Goal: Task Accomplishment & Management: Use online tool/utility

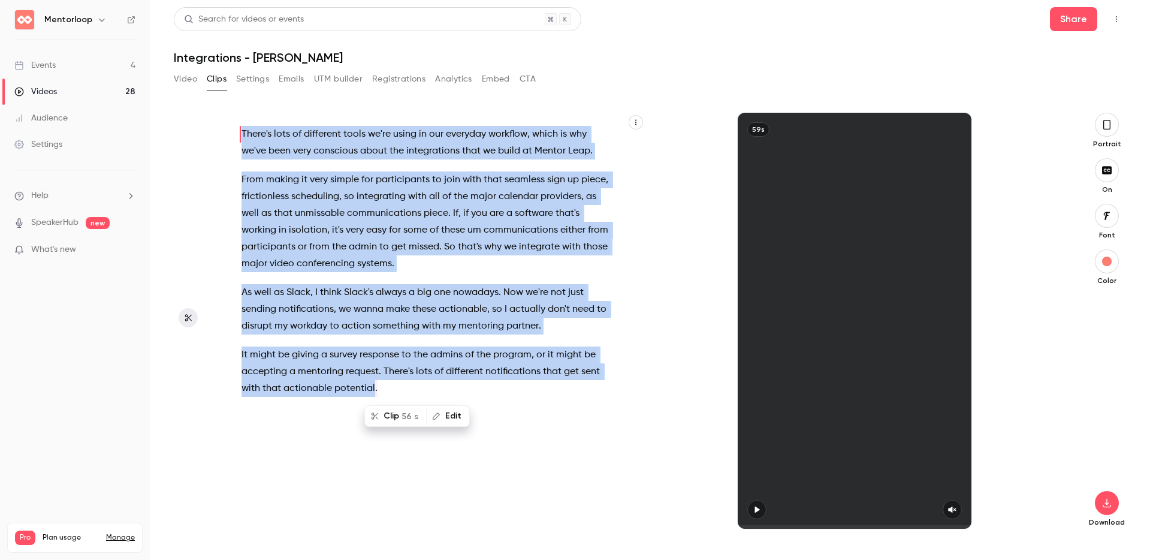
click at [1114, 15] on icon "Top Bar Actions" at bounding box center [1117, 19] width 10 height 8
click at [1054, 106] on div "Delete" at bounding box center [1070, 112] width 93 height 12
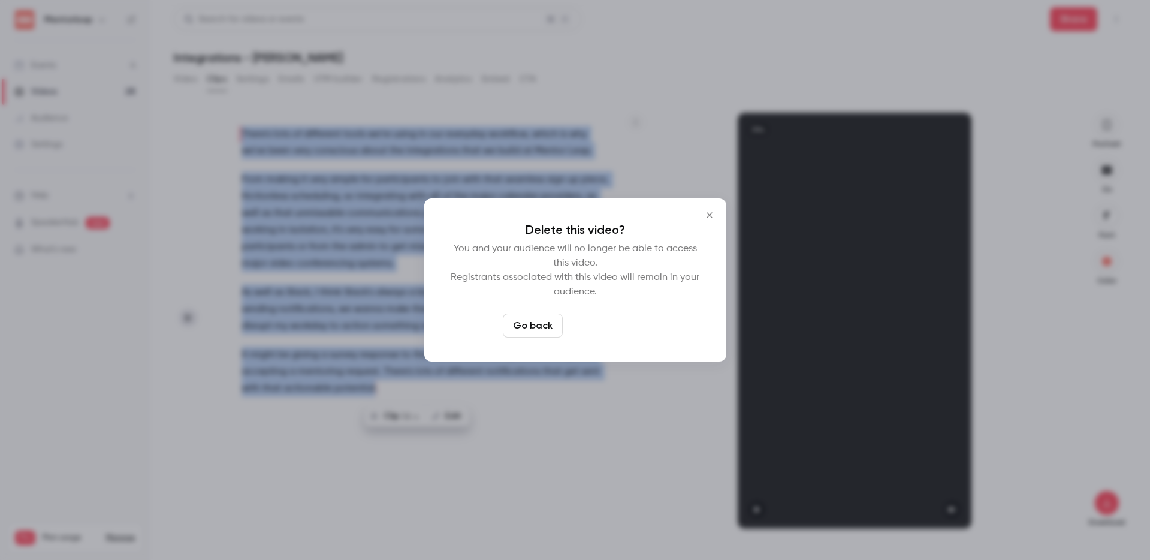
click at [629, 319] on button "Delete video" at bounding box center [608, 325] width 80 height 24
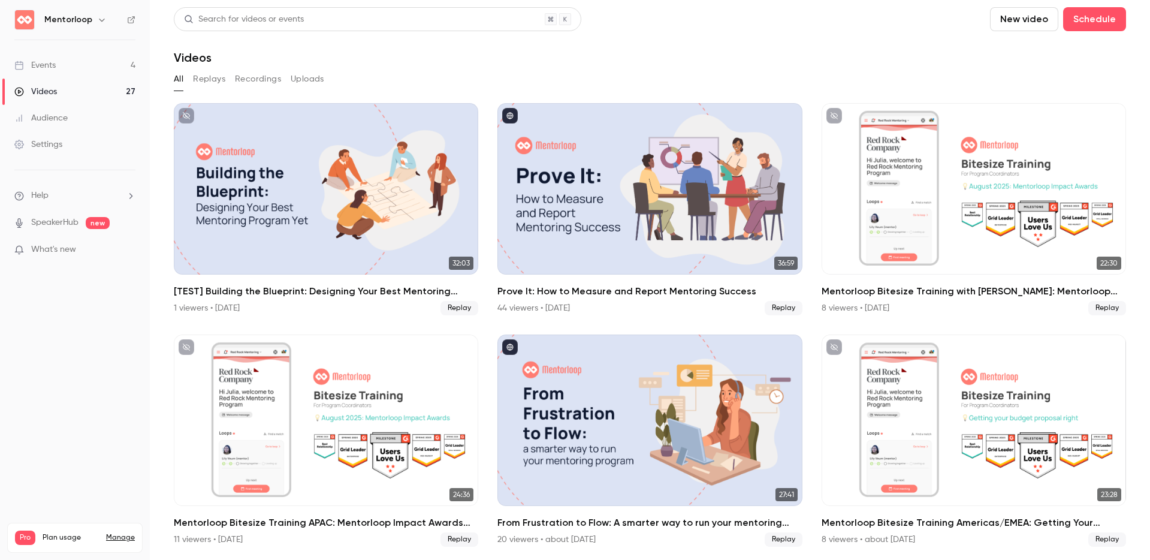
click at [1022, 16] on button "New video" at bounding box center [1024, 19] width 68 height 24
click at [1031, 77] on div "Upload" at bounding box center [1058, 83] width 91 height 12
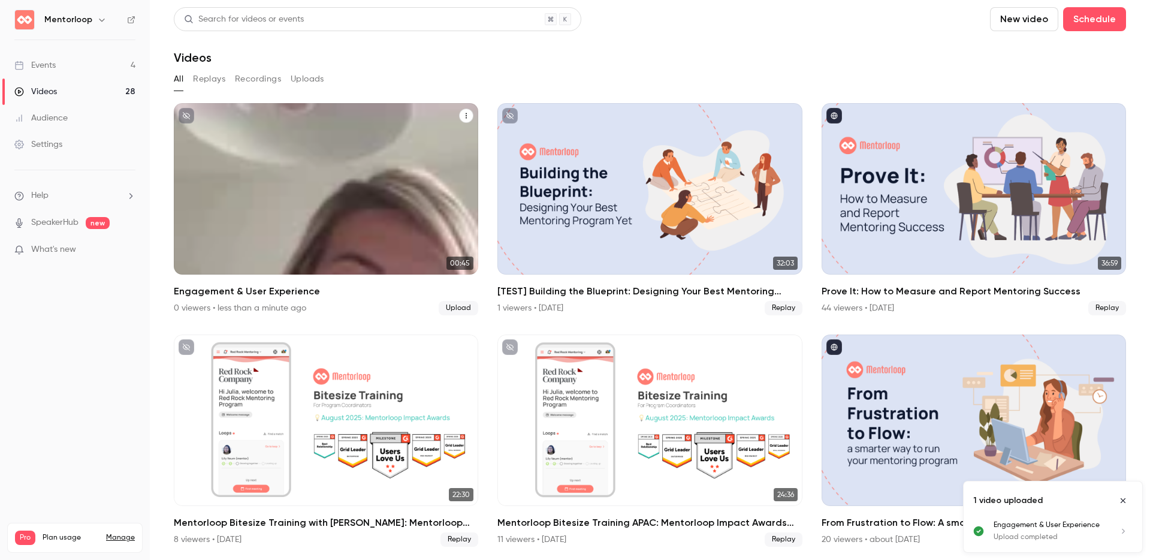
click at [268, 185] on div "Mentorloop [DATE] Engagement & User Experience" at bounding box center [326, 188] width 304 height 171
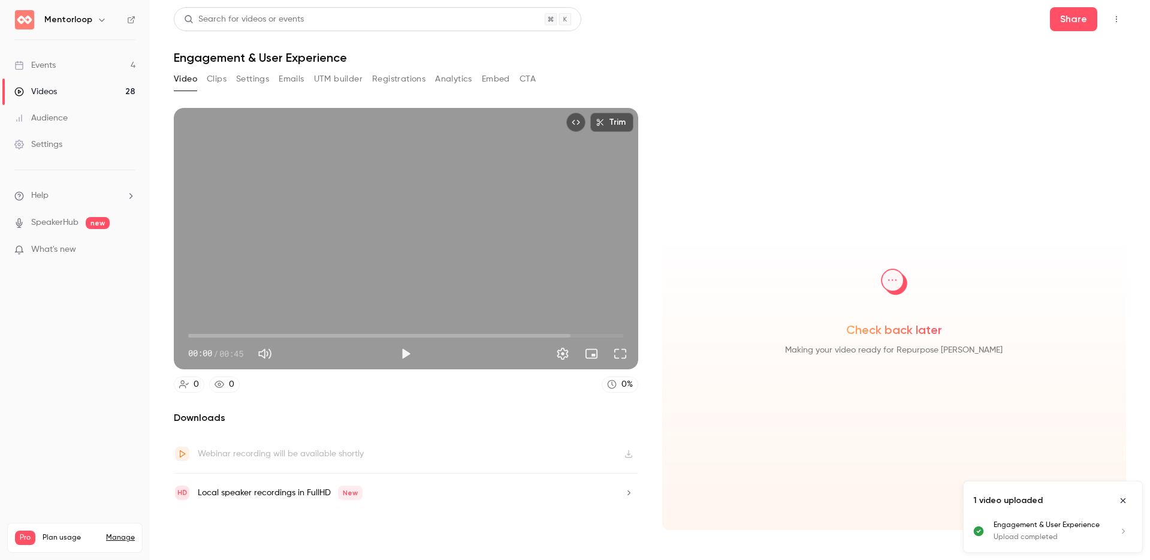
click at [215, 77] on button "Clips" at bounding box center [217, 79] width 20 height 19
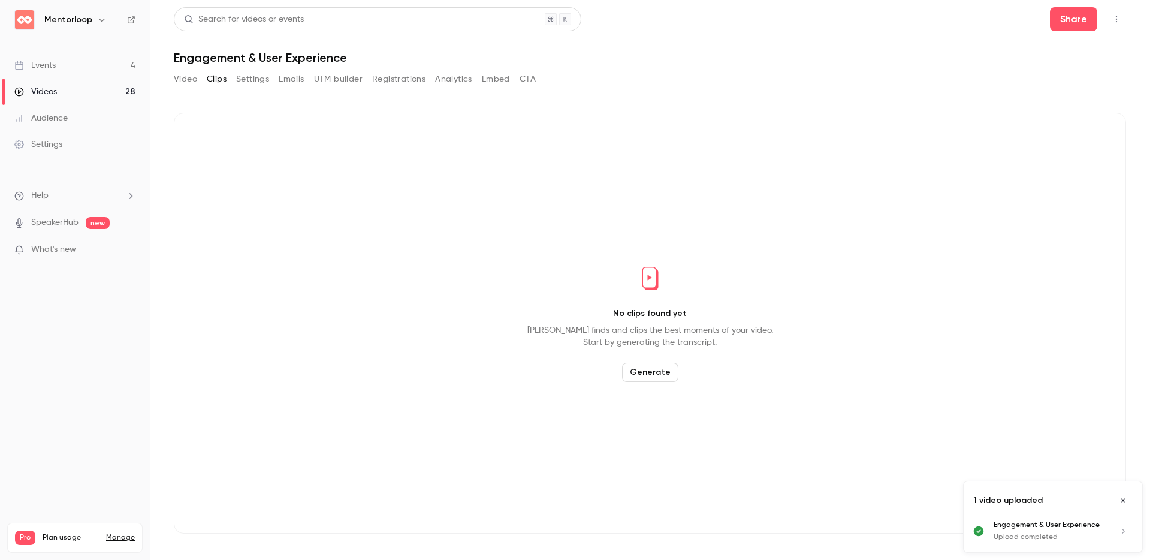
click at [182, 84] on button "Video" at bounding box center [185, 79] width 23 height 19
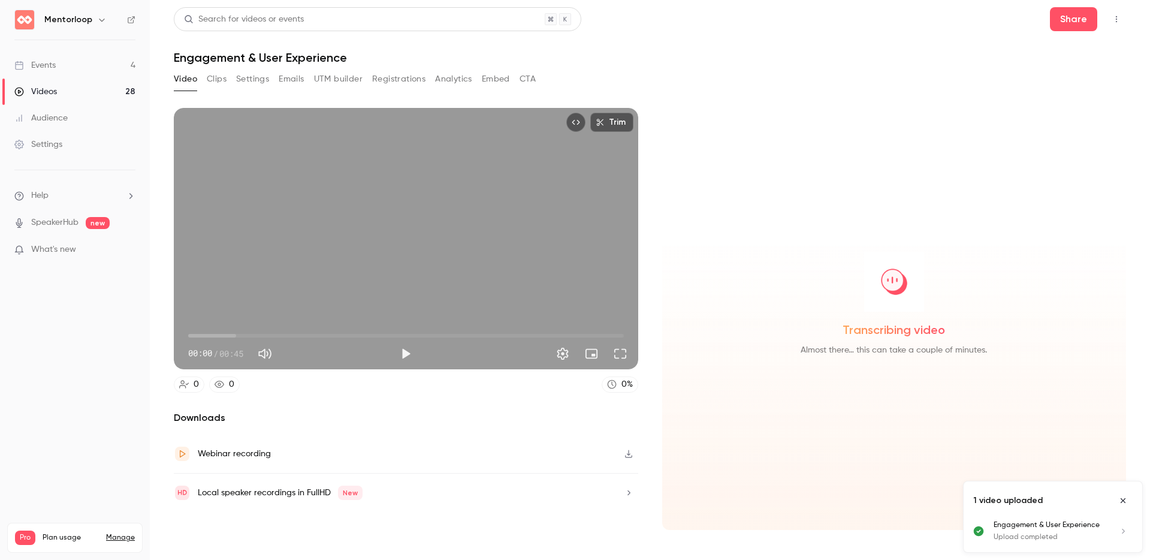
click at [877, 85] on div "Video Clips Settings Emails UTM builder Registrations Analytics Embed CTA" at bounding box center [650, 82] width 952 height 24
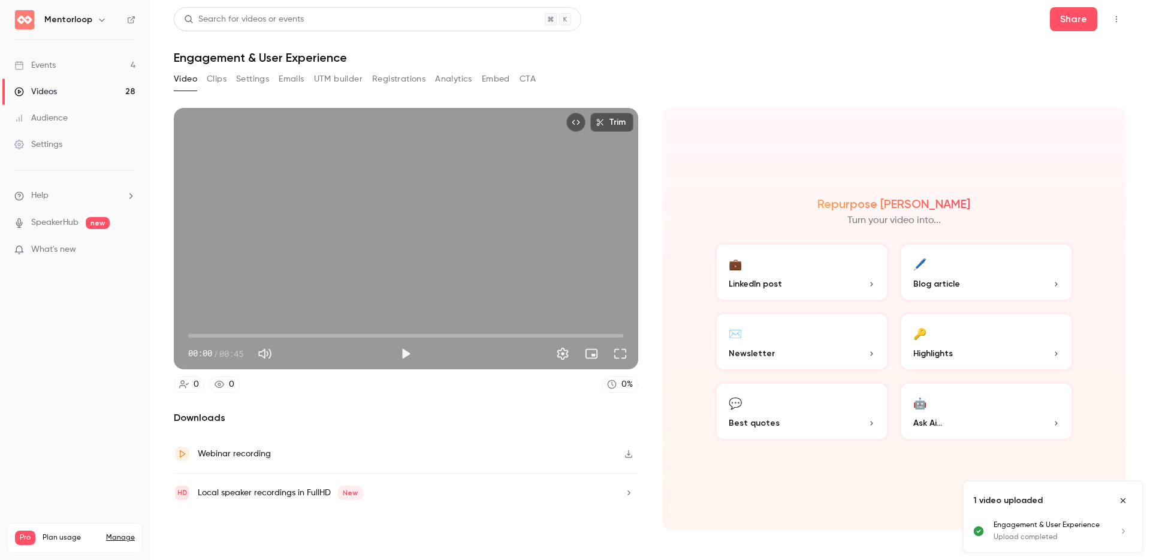
click at [213, 78] on button "Clips" at bounding box center [217, 79] width 20 height 19
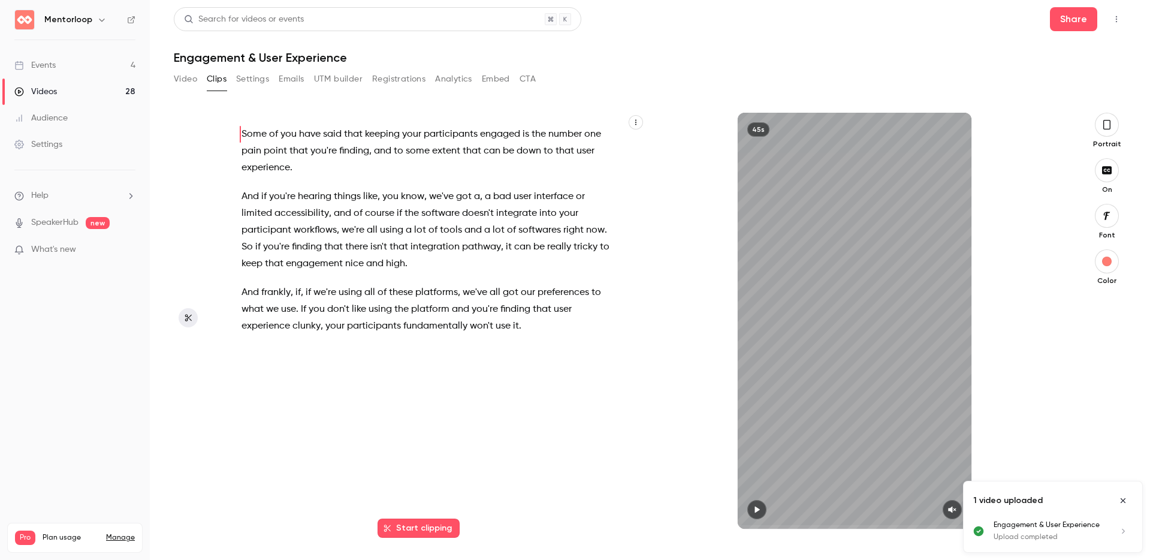
click at [325, 252] on span "that" at bounding box center [333, 247] width 19 height 17
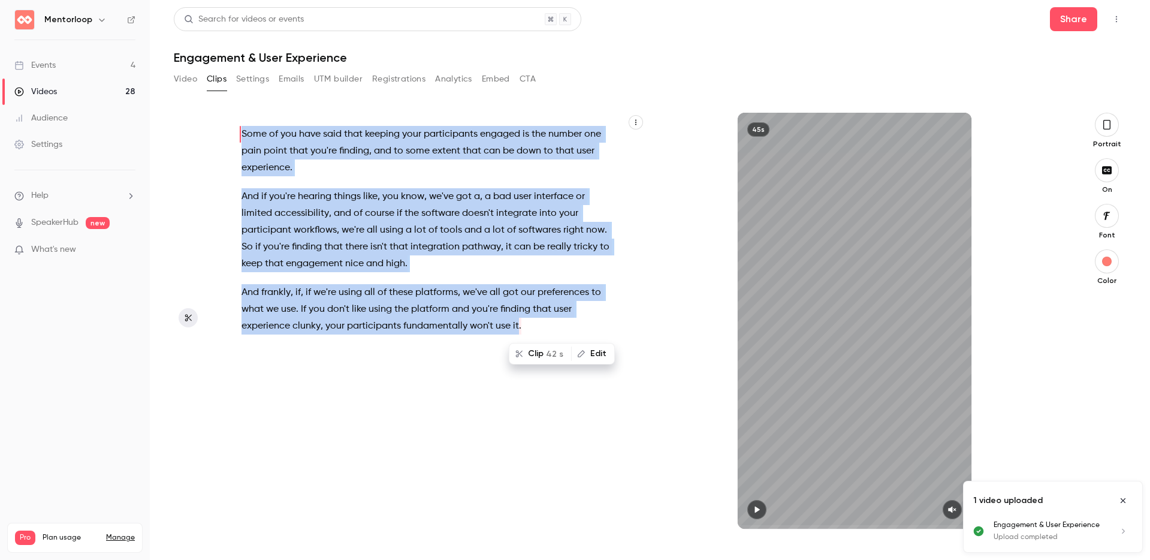
click at [561, 333] on p "And frankly , if , if we're using all of these platforms , we've all got our pr…" at bounding box center [427, 309] width 371 height 50
drag, startPoint x: 553, startPoint y: 330, endPoint x: 239, endPoint y: 131, distance: 371.2
click at [239, 131] on div "Some of you have said that keeping your participants engaged is the number one …" at bounding box center [433, 327] width 413 height 404
copy div "of you have said that keeping your participants engaged is the number one pain …"
click at [242, 479] on div "Some of you have said that keeping your participants engaged is the number one …" at bounding box center [433, 327] width 413 height 404
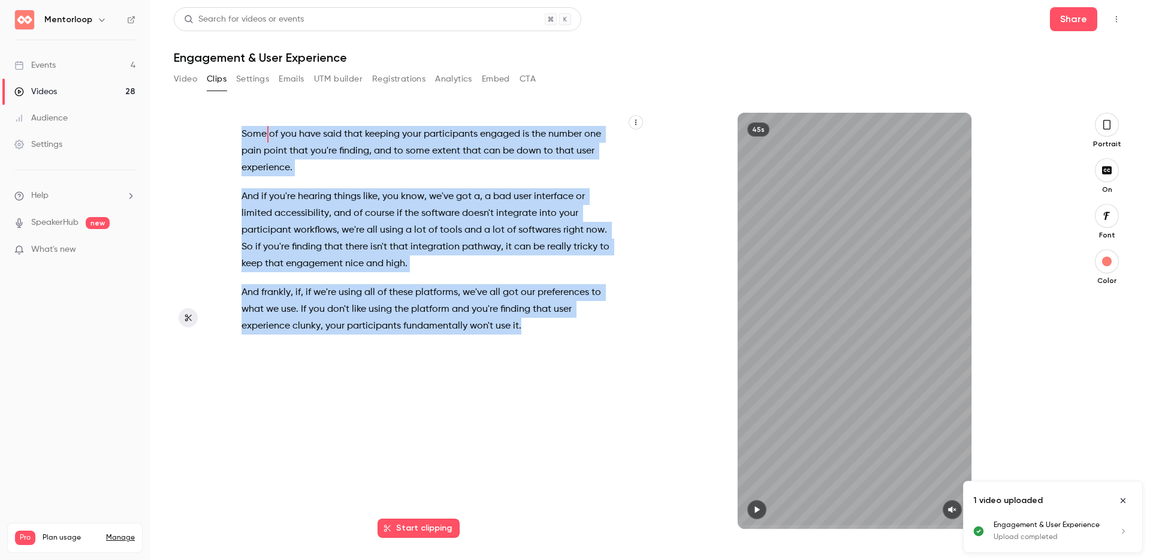
drag, startPoint x: 535, startPoint y: 325, endPoint x: 243, endPoint y: 135, distance: 348.2
click at [243, 135] on div "Some of you have said that keeping your participants engaged is the number one …" at bounding box center [433, 327] width 413 height 404
type input "*"
copy div "Some of you have said that keeping your participants engaged is the number one …"
